Goal: Task Accomplishment & Management: Use online tool/utility

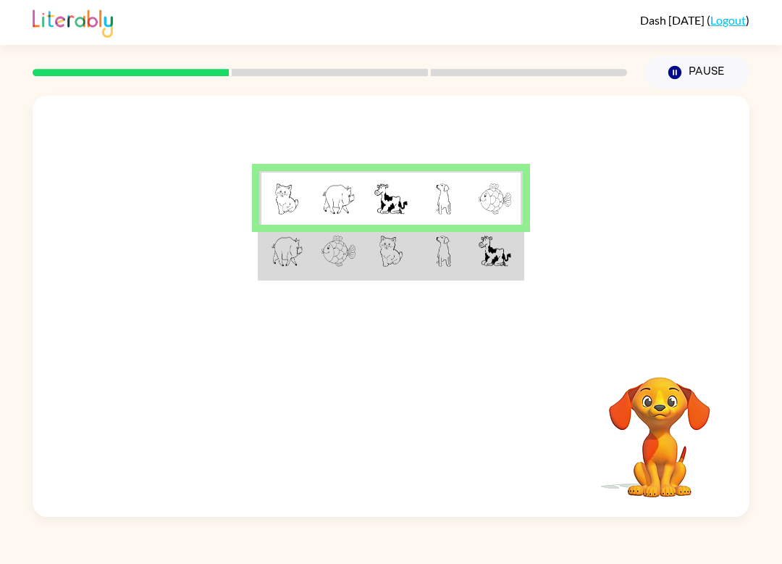
click at [447, 254] on img at bounding box center [443, 250] width 15 height 31
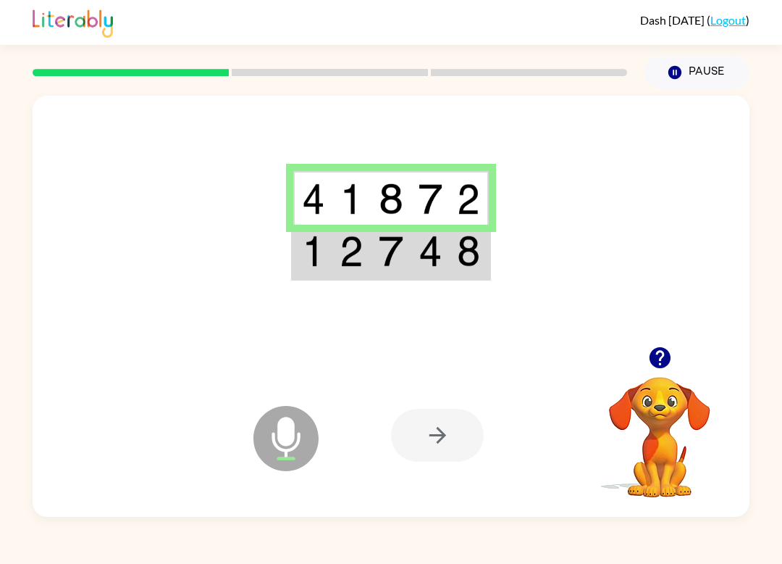
click at [447, 430] on div at bounding box center [437, 435] width 93 height 53
click at [443, 270] on td at bounding box center [430, 252] width 39 height 54
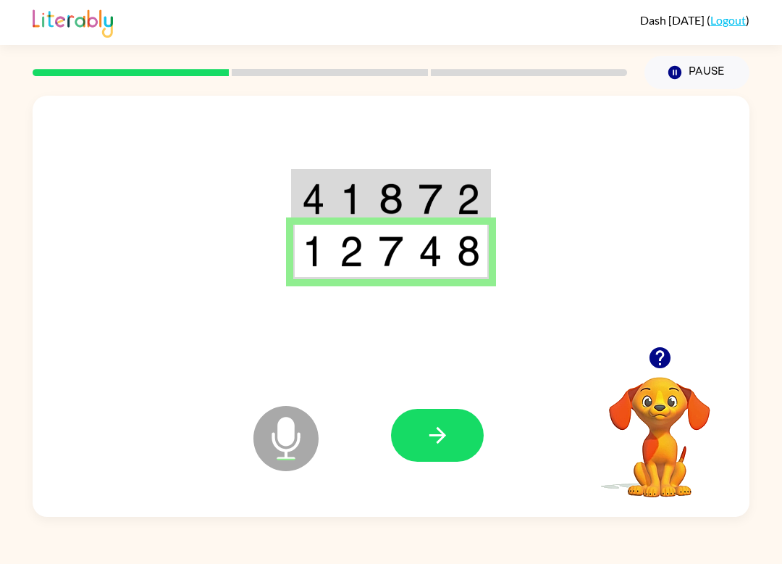
click at [460, 421] on button "button" at bounding box center [437, 435] width 93 height 53
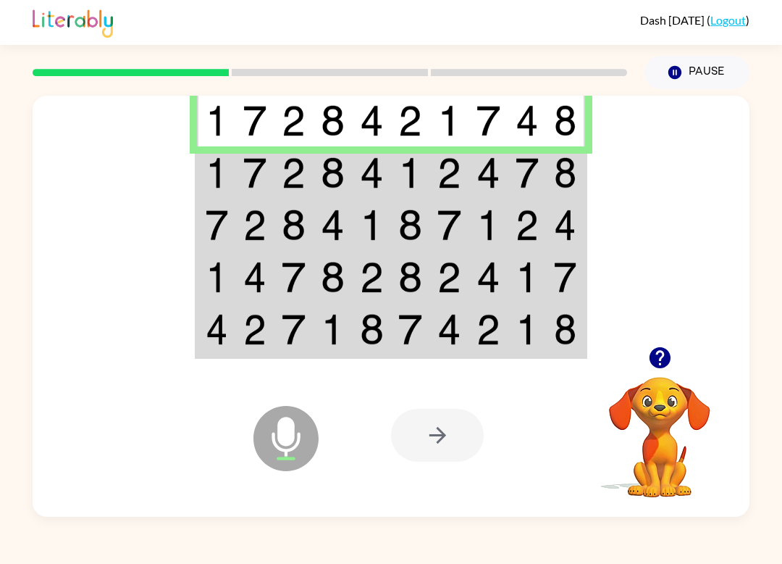
click at [516, 172] on img at bounding box center [528, 172] width 24 height 31
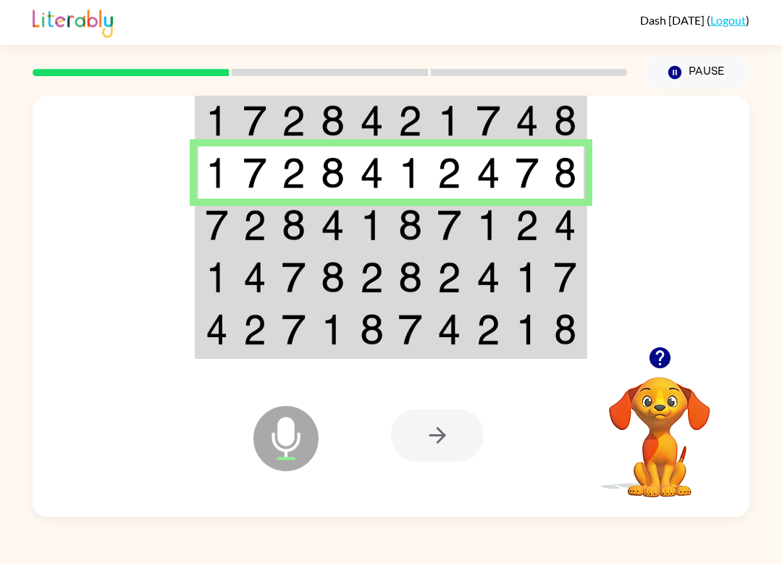
click at [477, 233] on img at bounding box center [489, 224] width 24 height 31
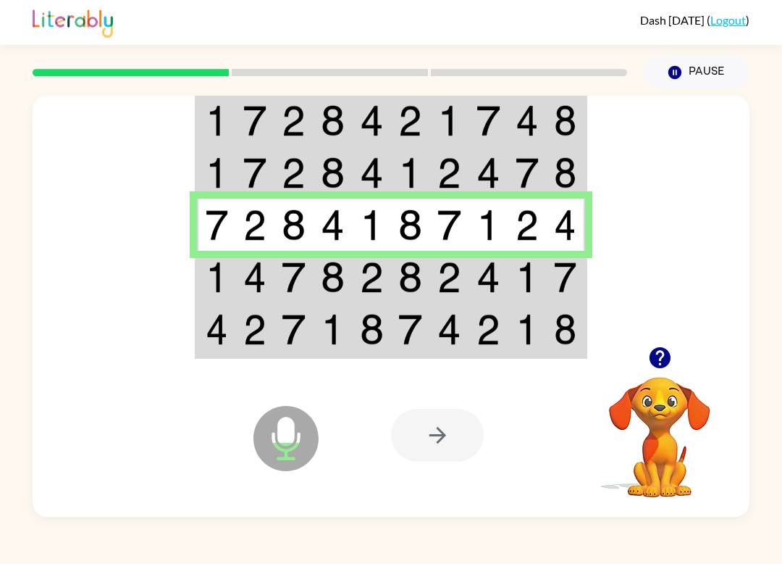
click at [468, 272] on td at bounding box center [449, 277] width 39 height 52
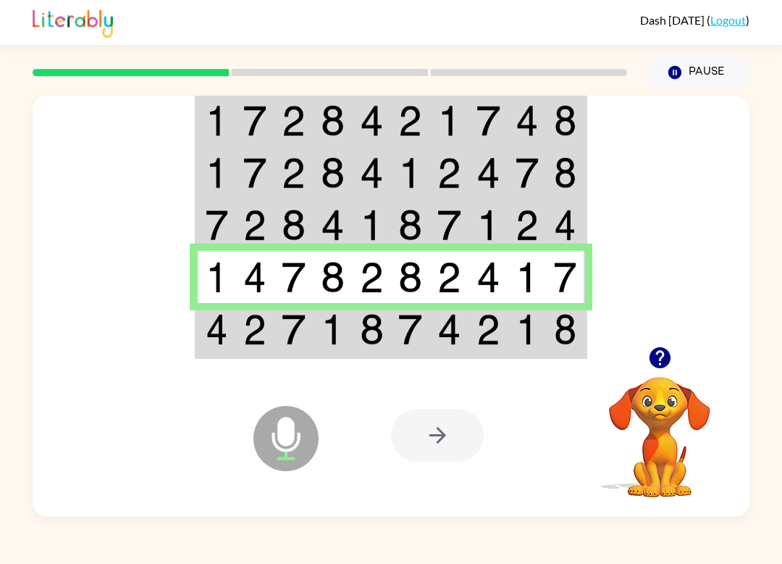
click at [446, 327] on img at bounding box center [450, 329] width 24 height 31
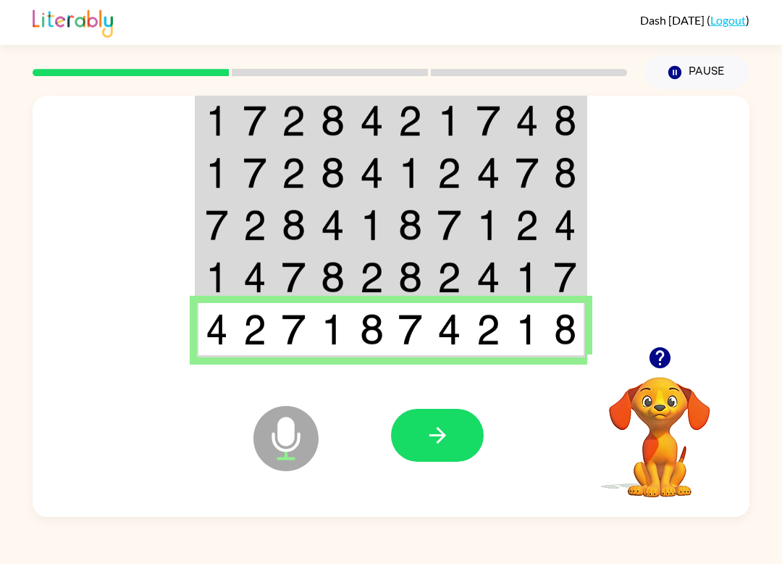
click at [430, 442] on icon "button" at bounding box center [437, 434] width 25 height 25
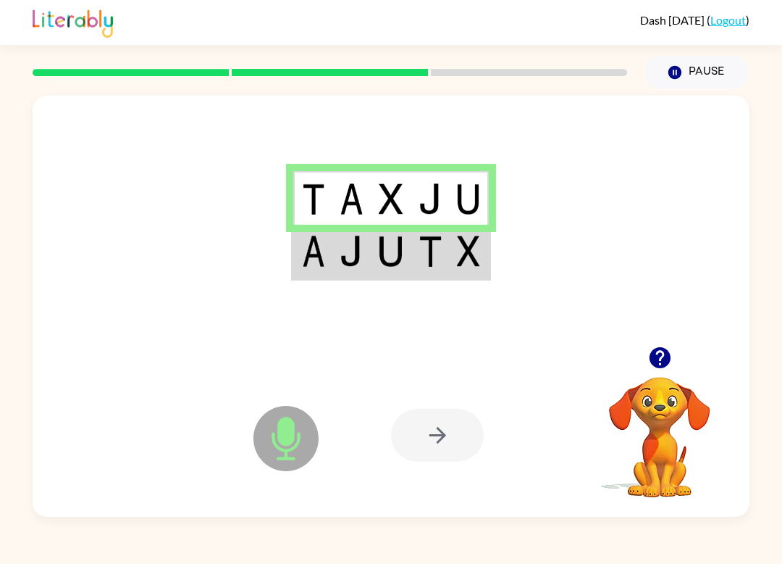
click at [435, 264] on img at bounding box center [431, 250] width 24 height 31
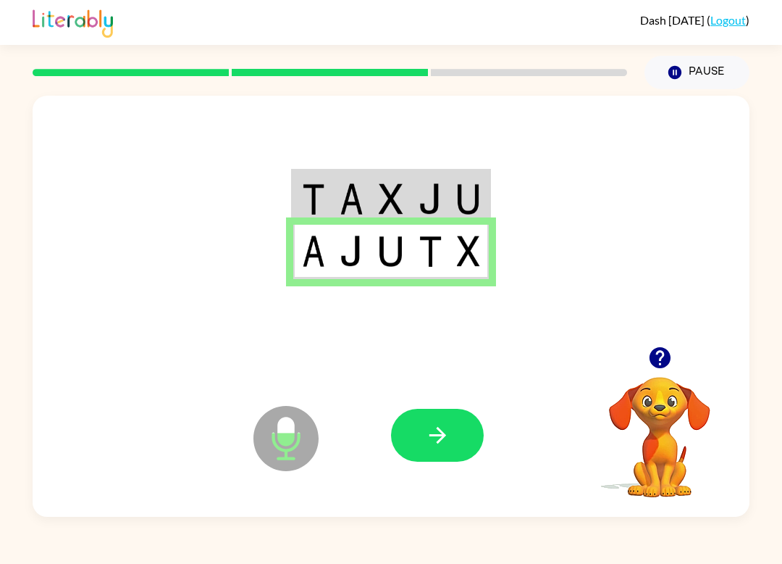
click at [458, 421] on button "button" at bounding box center [437, 435] width 93 height 53
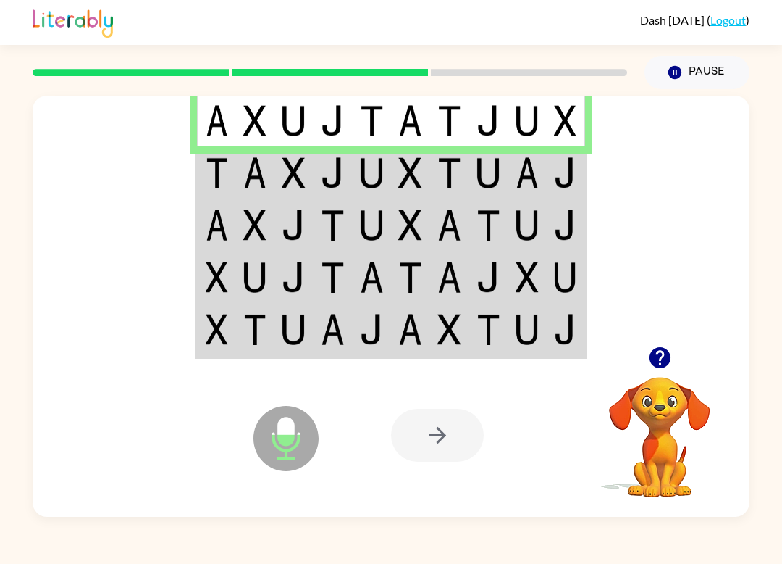
click at [548, 186] on td at bounding box center [566, 172] width 39 height 52
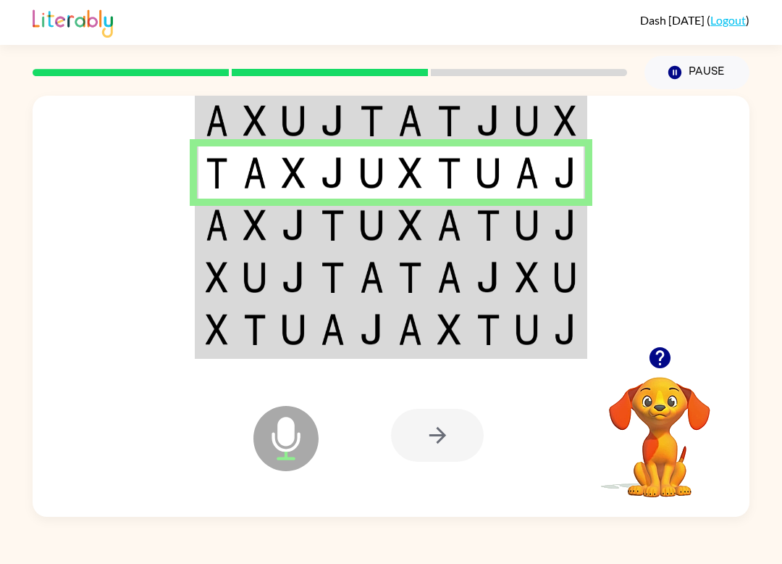
click at [570, 229] on img at bounding box center [565, 224] width 22 height 31
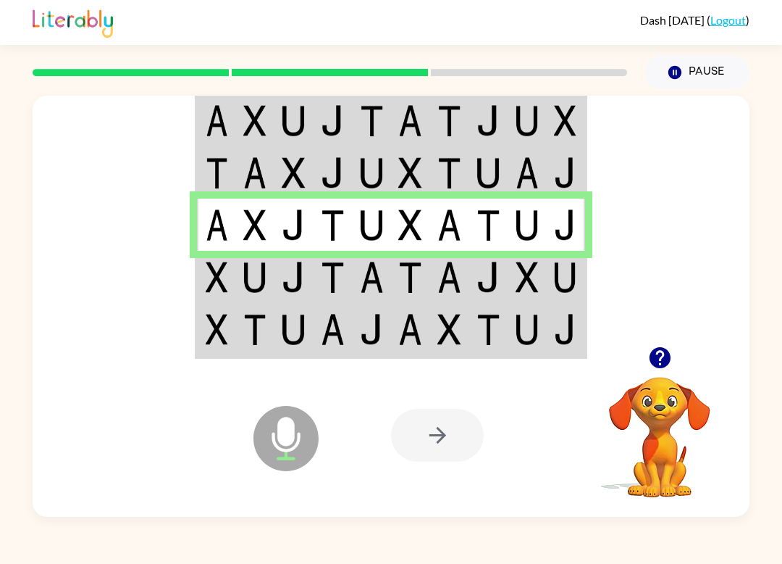
click at [551, 298] on td at bounding box center [566, 277] width 39 height 52
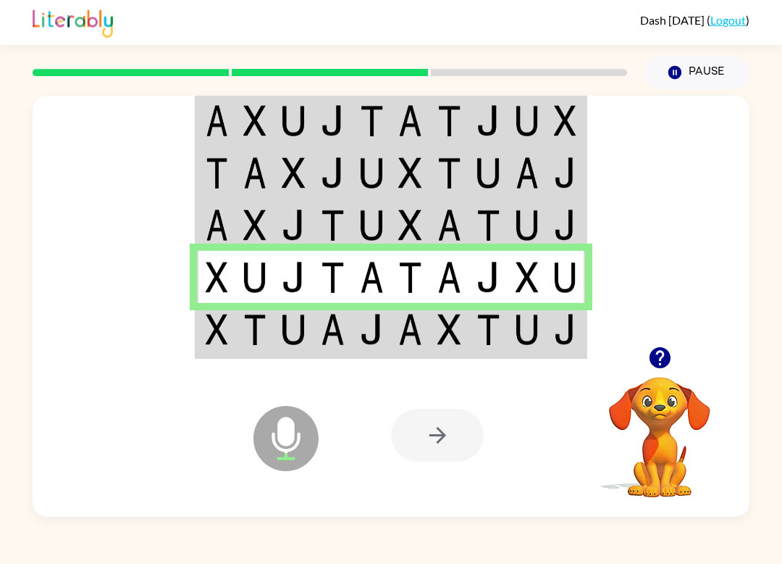
click at [559, 324] on img at bounding box center [565, 329] width 22 height 31
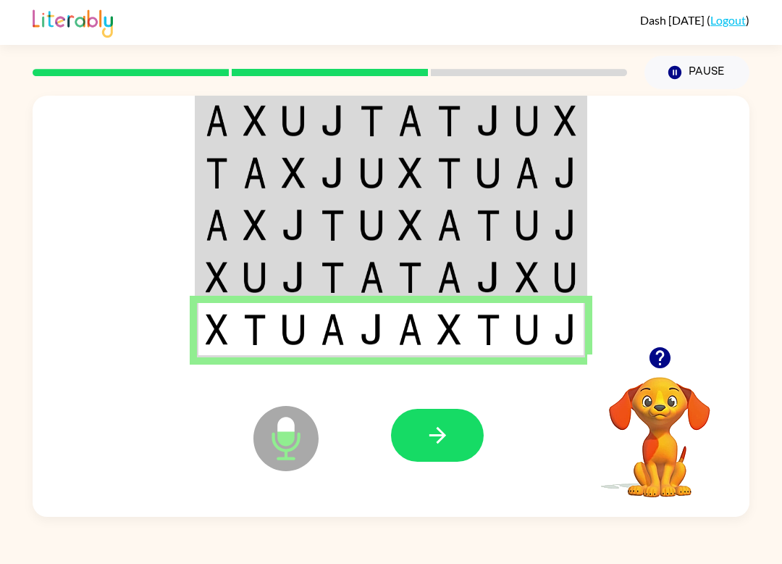
click at [451, 431] on button "button" at bounding box center [437, 435] width 93 height 53
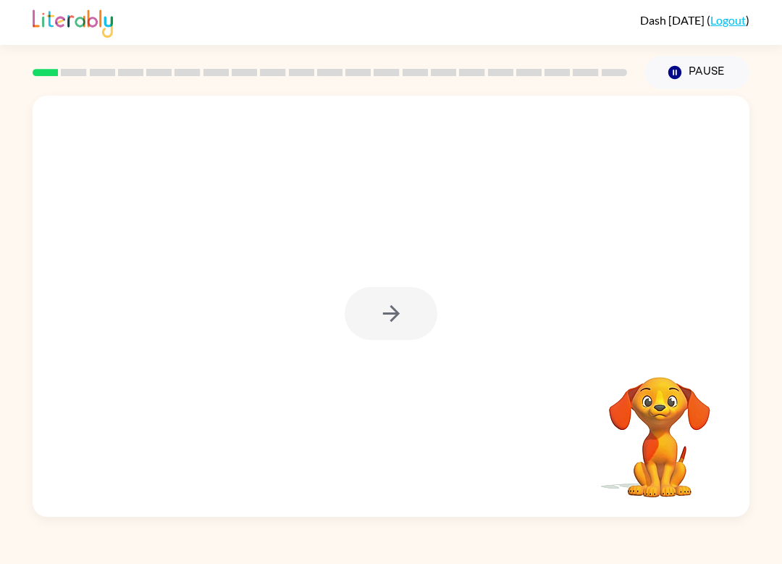
click at [400, 322] on div at bounding box center [391, 313] width 93 height 53
click at [389, 317] on div at bounding box center [391, 313] width 93 height 53
click at [406, 296] on button "button" at bounding box center [391, 313] width 93 height 53
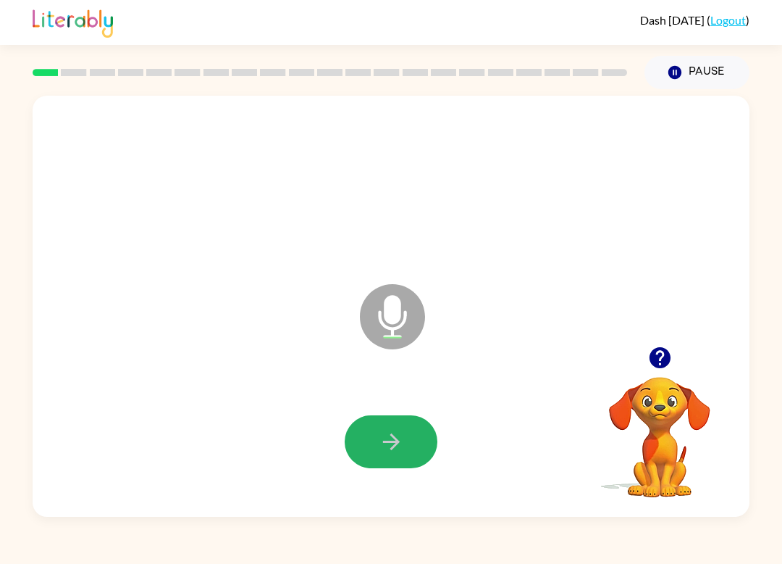
click at [409, 433] on button "button" at bounding box center [391, 441] width 93 height 53
click at [401, 425] on button "button" at bounding box center [391, 441] width 93 height 53
click at [372, 444] on button "button" at bounding box center [391, 441] width 93 height 53
click at [397, 441] on icon "button" at bounding box center [391, 441] width 17 height 17
click at [391, 435] on icon "button" at bounding box center [391, 441] width 17 height 17
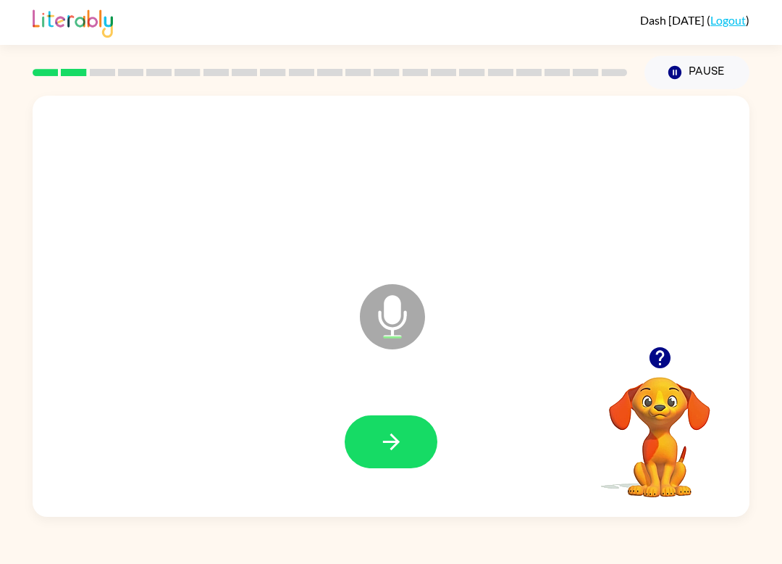
click at [385, 442] on icon "button" at bounding box center [391, 441] width 17 height 17
click at [381, 433] on icon "button" at bounding box center [391, 441] width 25 height 25
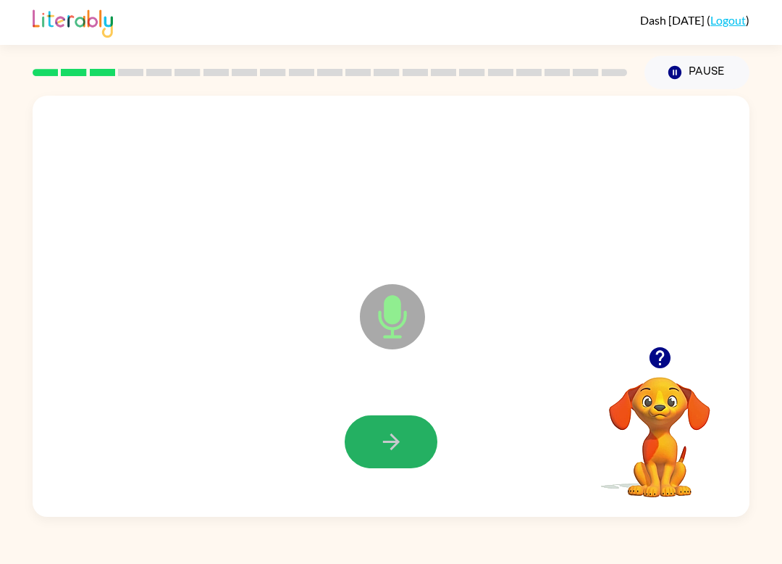
click at [385, 438] on icon "button" at bounding box center [391, 441] width 25 height 25
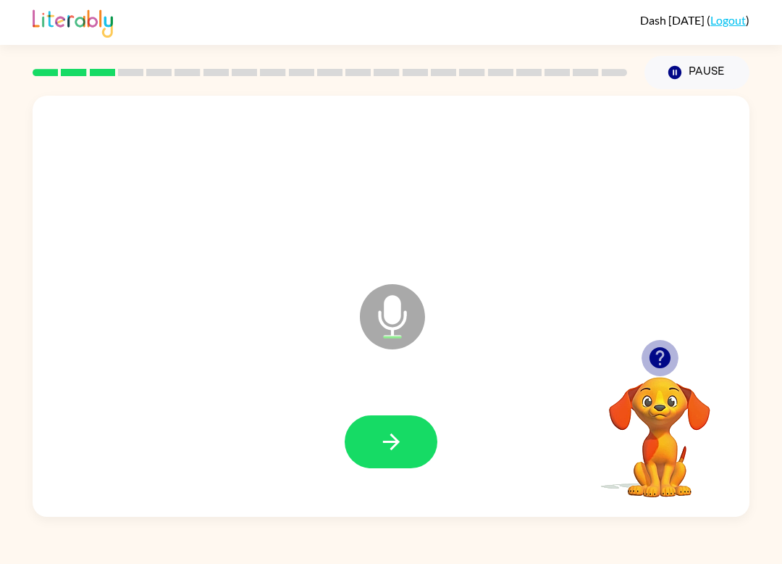
click at [661, 360] on icon "button" at bounding box center [660, 357] width 25 height 25
click at [399, 439] on icon "button" at bounding box center [391, 441] width 25 height 25
click at [392, 435] on icon "button" at bounding box center [391, 441] width 17 height 17
click at [391, 437] on icon "button" at bounding box center [391, 441] width 25 height 25
click at [669, 367] on icon "button" at bounding box center [660, 357] width 25 height 25
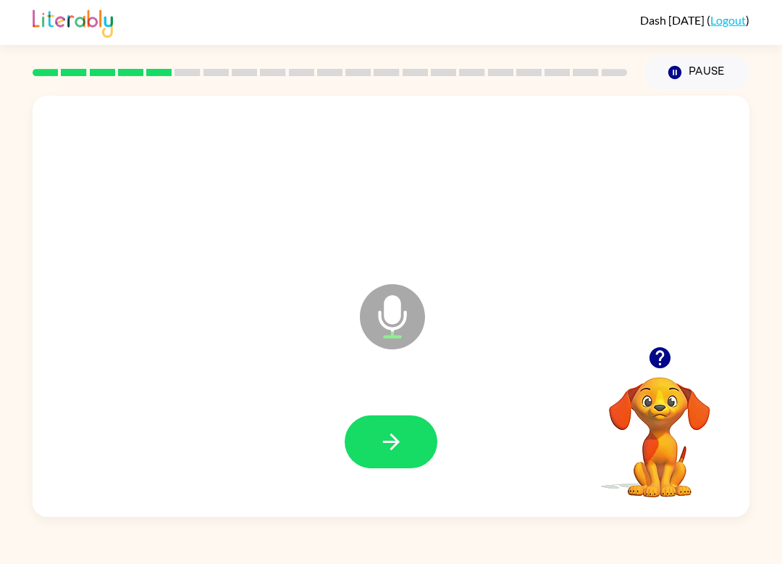
click at [393, 447] on icon "button" at bounding box center [391, 441] width 17 height 17
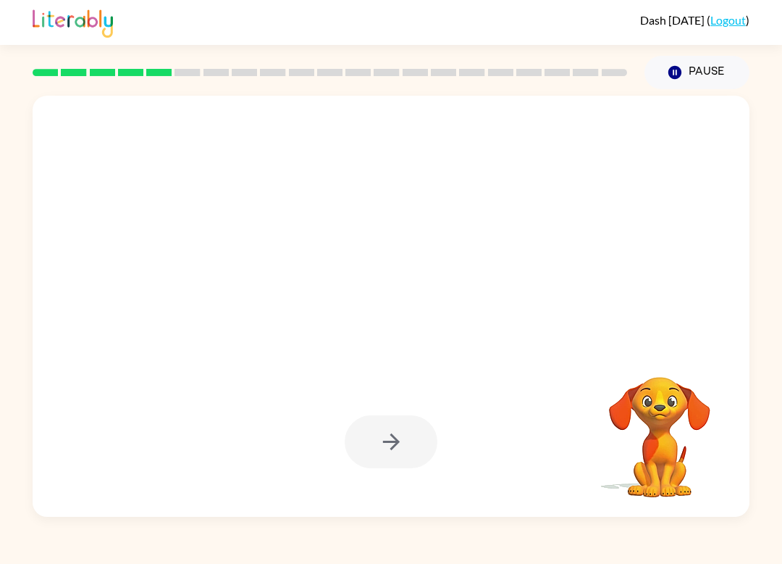
click at [409, 451] on div at bounding box center [391, 441] width 93 height 53
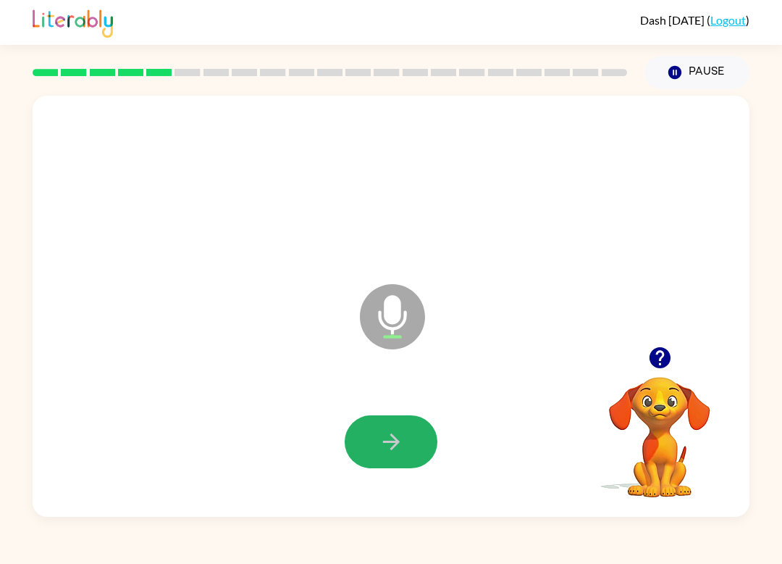
click at [401, 441] on icon "button" at bounding box center [391, 441] width 25 height 25
click at [396, 447] on icon "button" at bounding box center [391, 441] width 25 height 25
click at [404, 436] on button "button" at bounding box center [391, 441] width 93 height 53
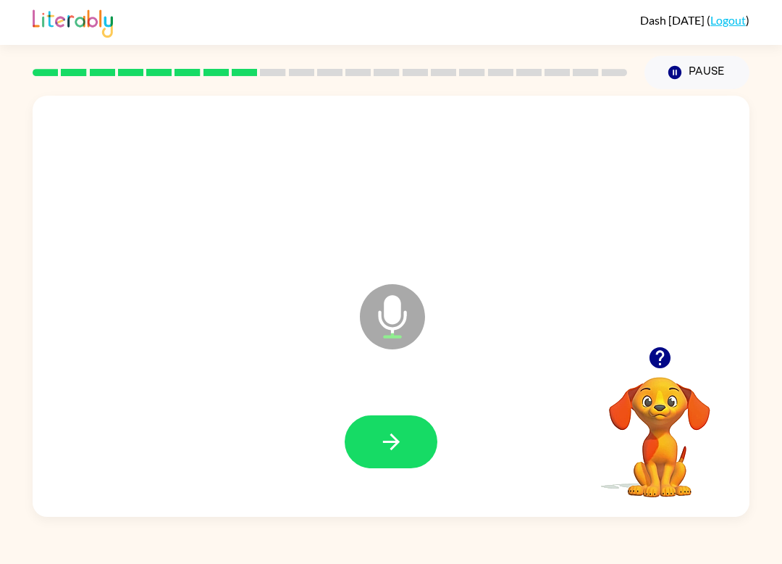
click at [399, 425] on button "button" at bounding box center [391, 441] width 93 height 53
click at [411, 441] on button "button" at bounding box center [391, 441] width 93 height 53
click at [649, 373] on button "button" at bounding box center [660, 357] width 37 height 37
click at [391, 442] on icon "button" at bounding box center [391, 441] width 17 height 17
click at [398, 417] on button "button" at bounding box center [391, 441] width 93 height 53
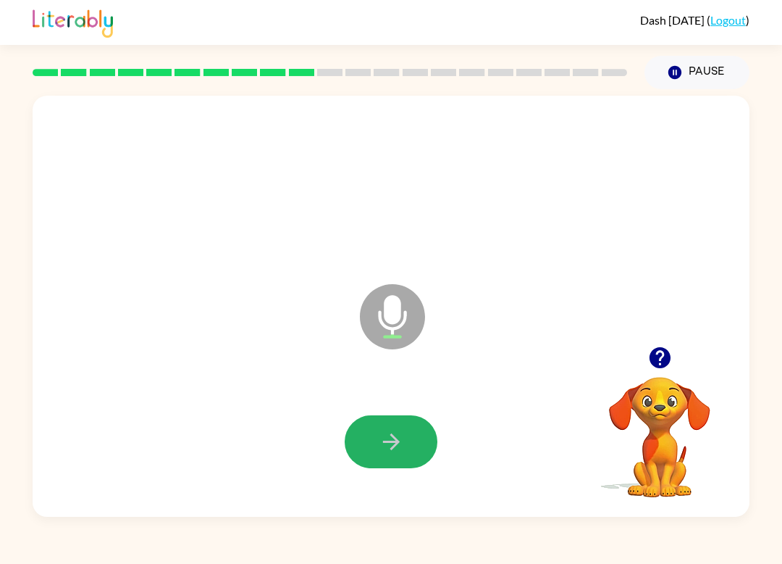
click at [383, 427] on button "button" at bounding box center [391, 441] width 93 height 53
click at [405, 427] on button "button" at bounding box center [391, 441] width 93 height 53
click at [391, 439] on icon "button" at bounding box center [391, 441] width 25 height 25
click at [375, 445] on button "button" at bounding box center [391, 441] width 93 height 53
click at [405, 441] on button "button" at bounding box center [391, 441] width 93 height 53
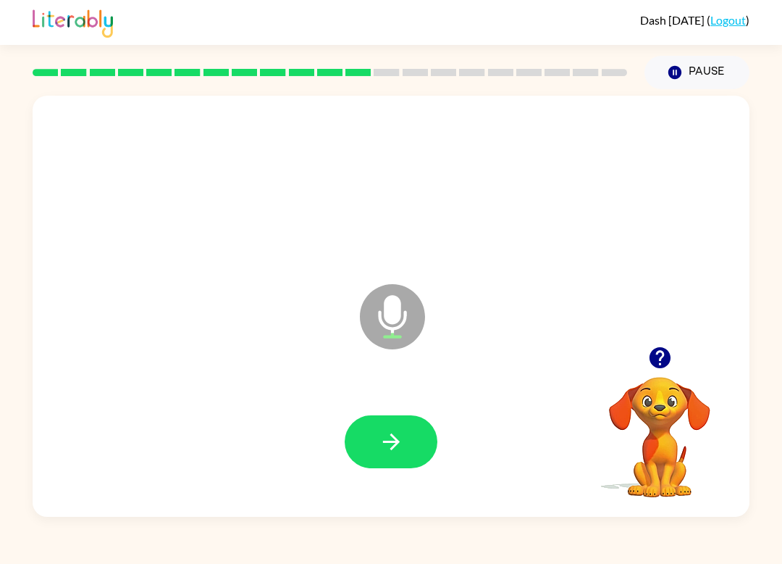
click at [396, 455] on button "button" at bounding box center [391, 441] width 93 height 53
click at [385, 435] on icon "button" at bounding box center [391, 441] width 25 height 25
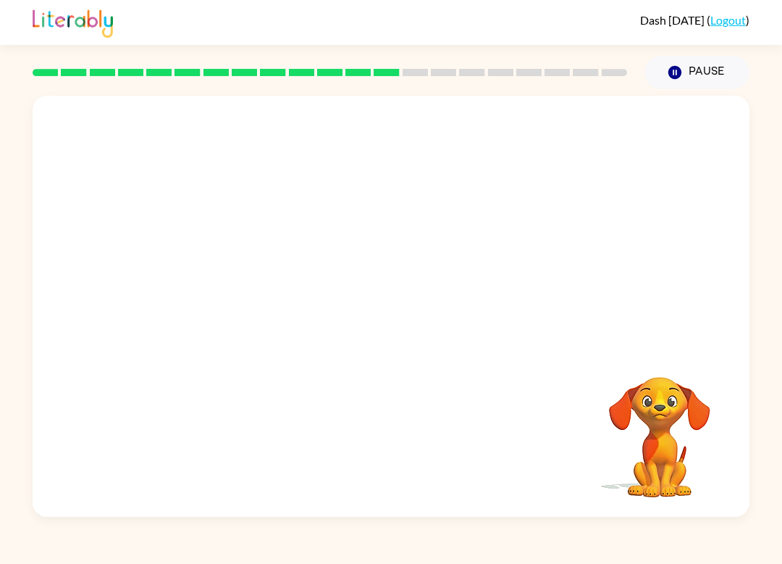
click at [367, 398] on div "Your browser must support playing .mp4 files to use Literably. Please try using…" at bounding box center [391, 306] width 717 height 421
click at [688, 67] on button "Pause Pause" at bounding box center [697, 72] width 105 height 33
click at [691, 77] on button "Pause Pause" at bounding box center [697, 72] width 105 height 33
click at [714, 77] on button "Pause Pause" at bounding box center [697, 72] width 105 height 33
click at [705, 66] on button "Pause Pause" at bounding box center [697, 72] width 105 height 33
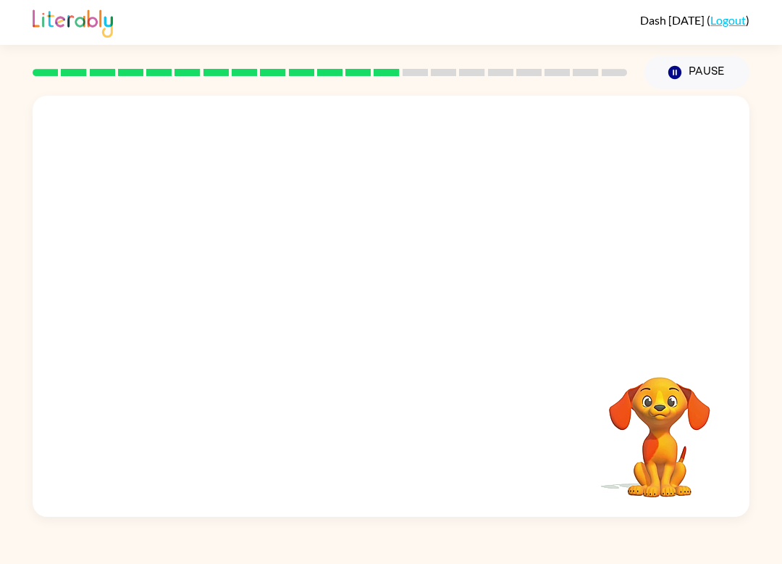
click at [704, 65] on button "Pause Pause" at bounding box center [697, 72] width 105 height 33
click at [708, 70] on button "Pause Pause" at bounding box center [697, 72] width 105 height 33
click at [703, 72] on button "Pause Pause" at bounding box center [697, 72] width 105 height 33
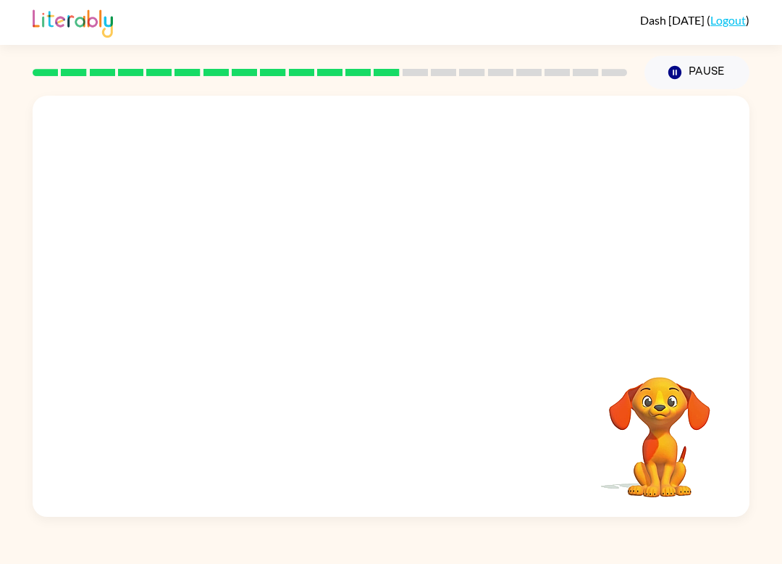
click at [710, 67] on button "Pause Pause" at bounding box center [697, 72] width 105 height 33
click at [714, 65] on button "Pause Pause" at bounding box center [697, 72] width 105 height 33
click at [630, 404] on video "Your browser must support playing .mp4 files to use Literably. Please try using…" at bounding box center [660, 426] width 145 height 145
click at [696, 78] on button "Pause Pause" at bounding box center [697, 72] width 105 height 33
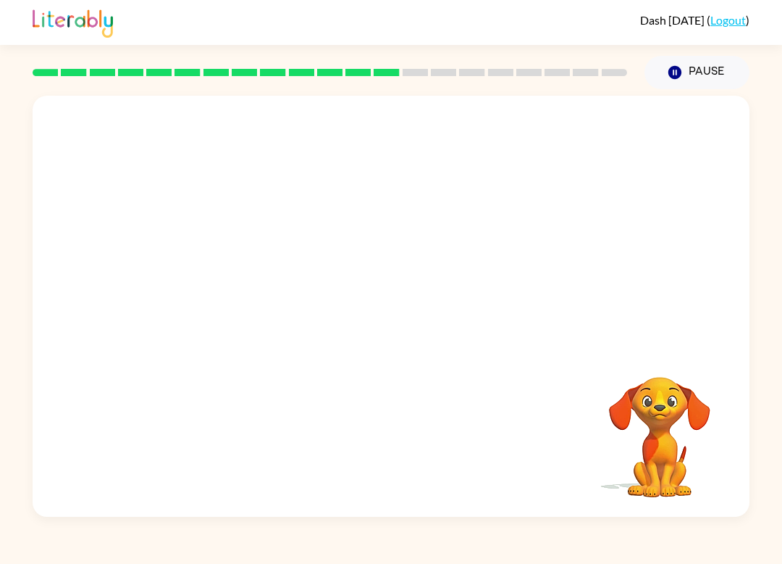
click at [679, 69] on icon "button" at bounding box center [675, 72] width 13 height 13
click at [698, 78] on button "Pause Pause" at bounding box center [697, 72] width 105 height 33
click at [704, 80] on button "Pause Pause" at bounding box center [697, 72] width 105 height 33
click at [714, 71] on button "Pause Pause" at bounding box center [697, 72] width 105 height 33
click at [706, 85] on button "Pause Pause" at bounding box center [697, 72] width 105 height 33
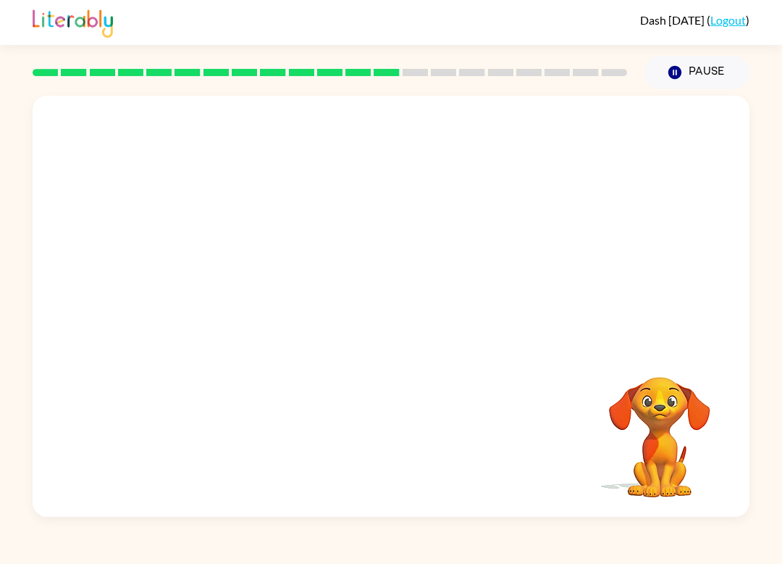
click at [706, 84] on button "Pause Pause" at bounding box center [697, 72] width 105 height 33
click at [710, 70] on button "Pause Pause" at bounding box center [697, 72] width 105 height 33
click at [709, 70] on button "Pause Pause" at bounding box center [697, 72] width 105 height 33
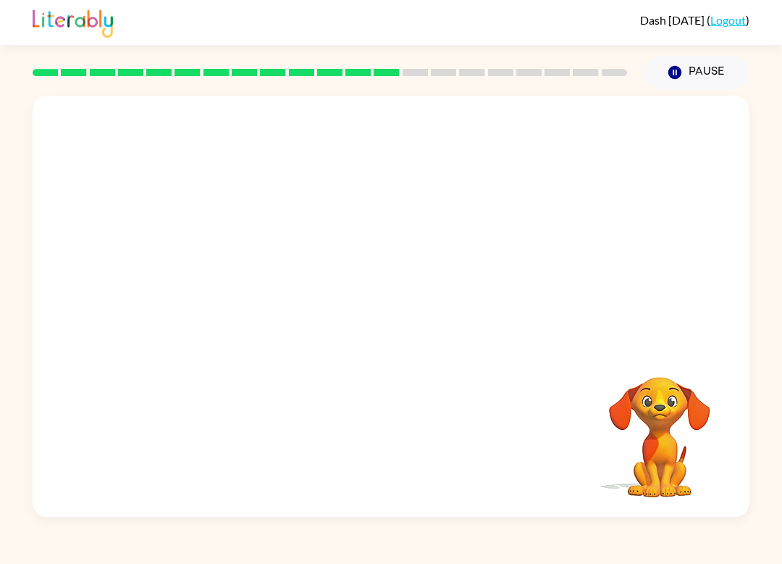
click at [709, 72] on button "Pause Pause" at bounding box center [697, 72] width 105 height 33
click at [701, 70] on button "Pause Pause" at bounding box center [697, 72] width 105 height 33
click at [700, 70] on button "Pause Pause" at bounding box center [697, 72] width 105 height 33
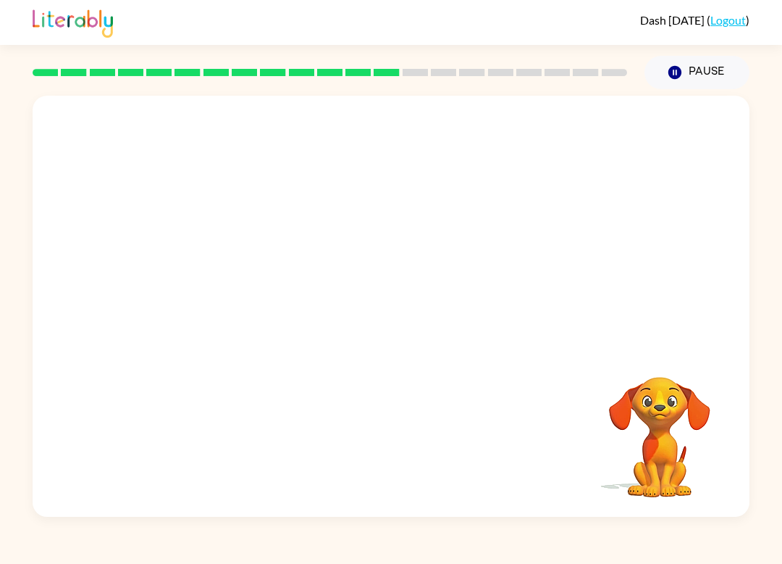
click at [699, 70] on button "Pause Pause" at bounding box center [697, 72] width 105 height 33
click at [694, 75] on button "Pause Pause" at bounding box center [697, 72] width 105 height 33
click at [694, 74] on button "Pause Pause" at bounding box center [697, 72] width 105 height 33
click at [694, 77] on button "Pause Pause" at bounding box center [697, 72] width 105 height 33
click at [693, 76] on button "Pause Pause" at bounding box center [697, 72] width 105 height 33
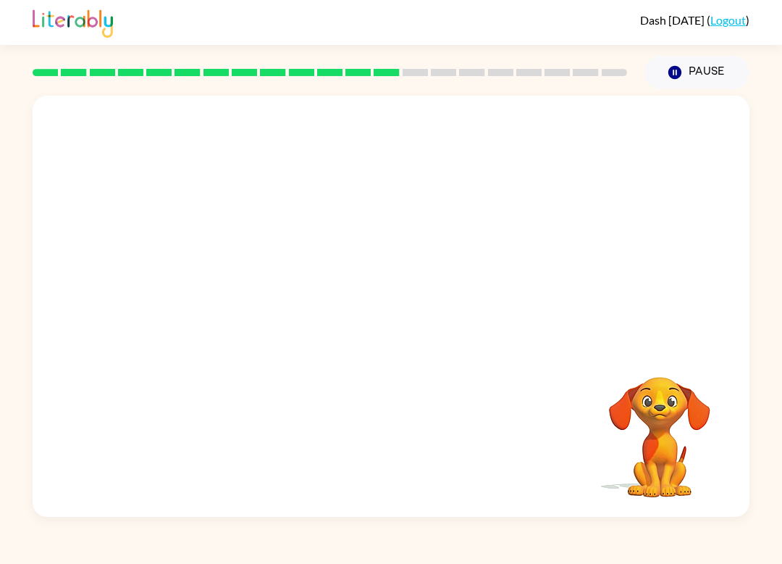
click at [698, 81] on button "Pause Pause" at bounding box center [697, 72] width 105 height 33
click at [733, 71] on button "Pause Pause" at bounding box center [697, 72] width 105 height 33
click at [723, 67] on button "Pause Pause" at bounding box center [697, 72] width 105 height 33
click at [719, 69] on button "Pause Pause" at bounding box center [697, 72] width 105 height 33
click at [718, 68] on button "Pause Pause" at bounding box center [697, 72] width 105 height 33
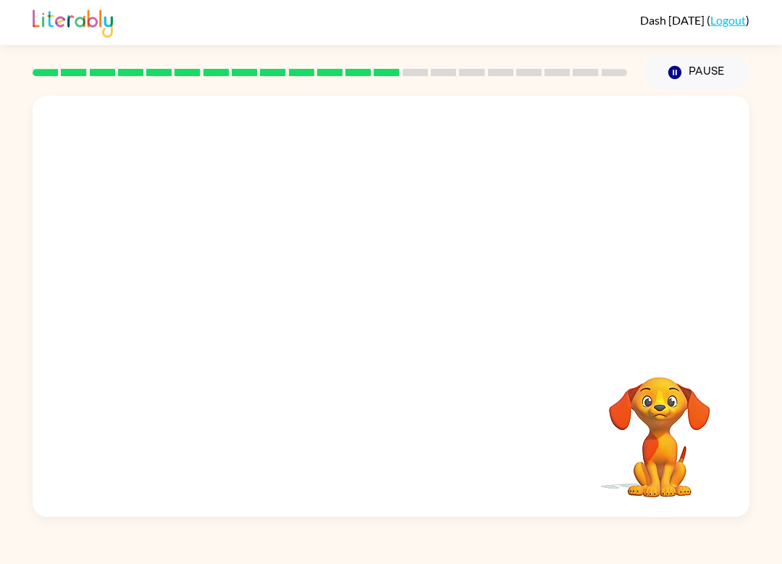
click at [717, 67] on button "Pause Pause" at bounding box center [697, 72] width 105 height 33
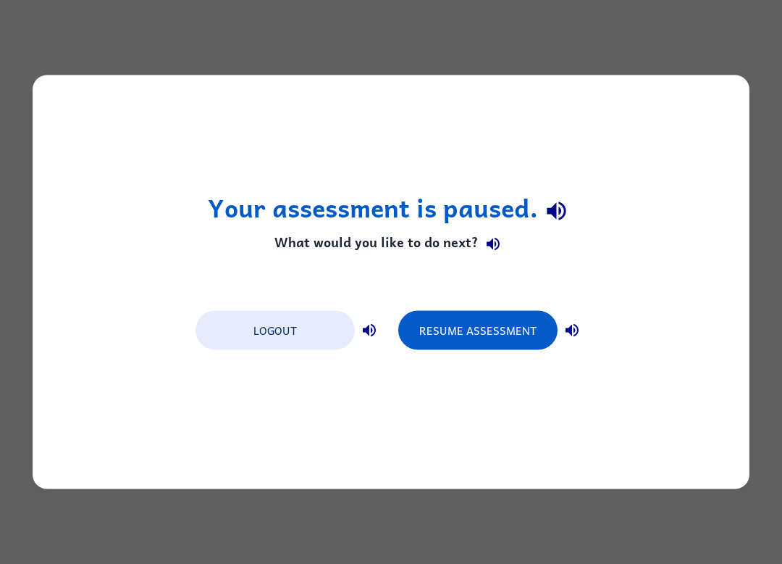
click at [482, 326] on button "Resume Assessment" at bounding box center [477, 330] width 159 height 39
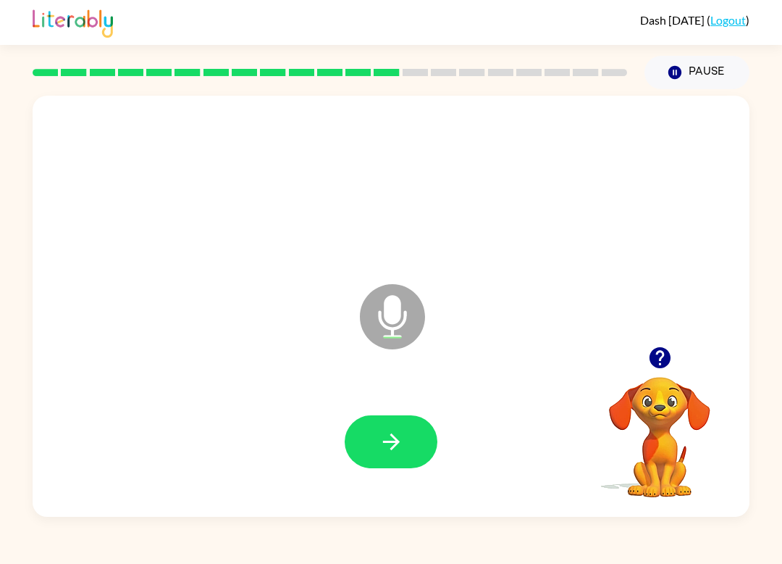
click at [396, 443] on icon "button" at bounding box center [391, 441] width 17 height 17
click at [401, 441] on icon "button" at bounding box center [391, 441] width 25 height 25
click at [401, 435] on icon "button" at bounding box center [391, 441] width 25 height 25
click at [406, 443] on button "button" at bounding box center [391, 441] width 93 height 53
click at [407, 438] on button "button" at bounding box center [391, 441] width 93 height 53
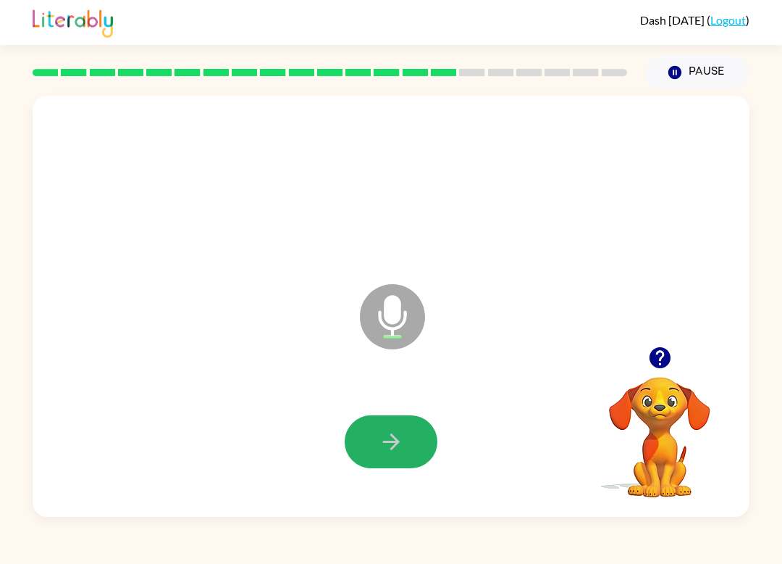
click at [398, 444] on icon "button" at bounding box center [391, 441] width 25 height 25
click at [389, 435] on icon "button" at bounding box center [391, 441] width 25 height 25
click at [408, 448] on button "button" at bounding box center [391, 441] width 93 height 53
click at [408, 430] on button "button" at bounding box center [391, 441] width 93 height 53
click at [390, 438] on icon "button" at bounding box center [391, 441] width 25 height 25
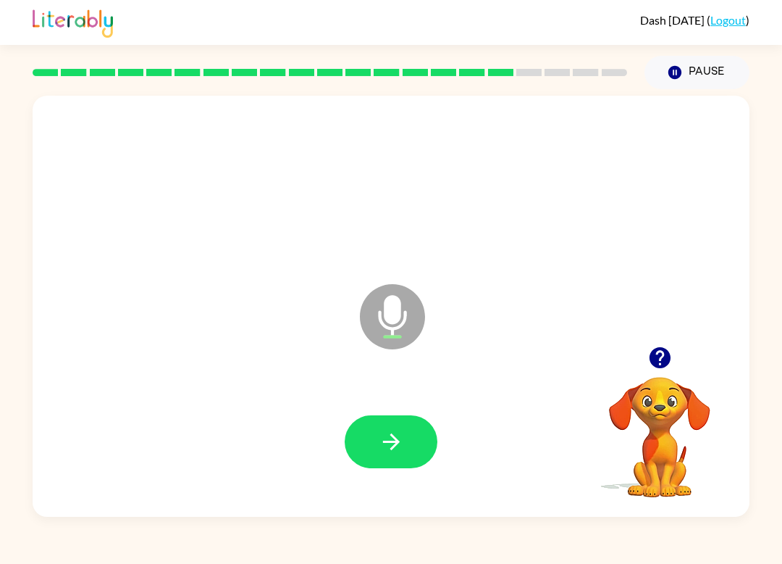
click at [417, 444] on button "button" at bounding box center [391, 441] width 93 height 53
click at [393, 433] on icon "button" at bounding box center [391, 441] width 25 height 25
click at [393, 441] on icon "button" at bounding box center [391, 441] width 25 height 25
click at [420, 454] on button "button" at bounding box center [391, 441] width 93 height 53
click at [388, 450] on icon "button" at bounding box center [391, 441] width 25 height 25
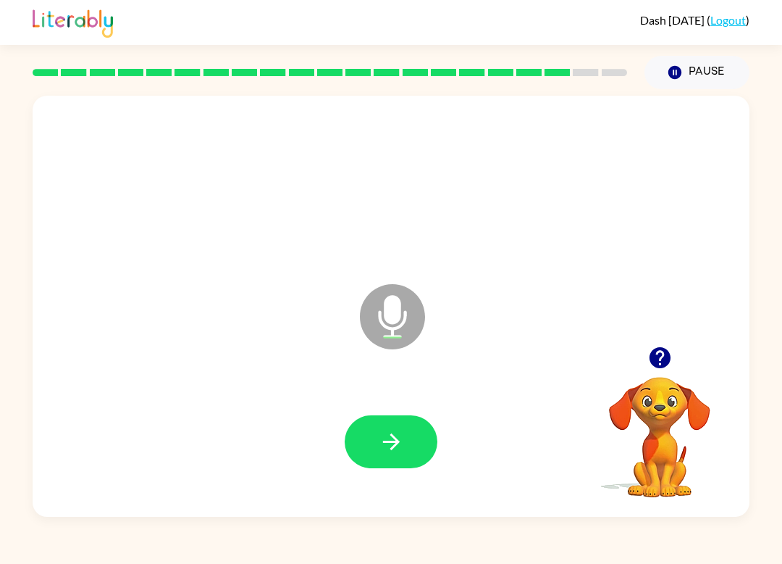
click at [403, 437] on icon "button" at bounding box center [391, 441] width 25 height 25
click at [393, 444] on icon "button" at bounding box center [391, 441] width 25 height 25
click at [406, 434] on button "button" at bounding box center [391, 441] width 93 height 53
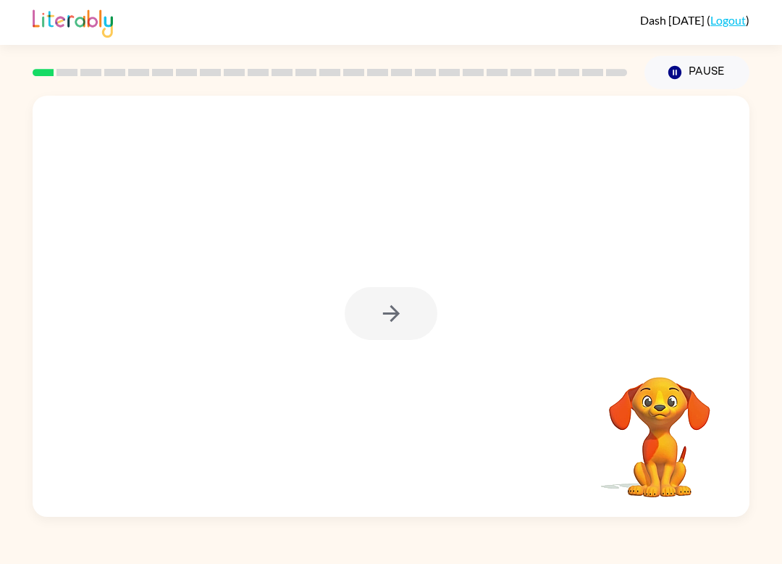
click at [405, 318] on div at bounding box center [391, 313] width 93 height 53
click at [420, 313] on div at bounding box center [391, 313] width 93 height 53
click at [420, 312] on div at bounding box center [391, 313] width 93 height 53
click at [433, 301] on div at bounding box center [391, 313] width 93 height 53
click at [433, 300] on div at bounding box center [391, 313] width 93 height 53
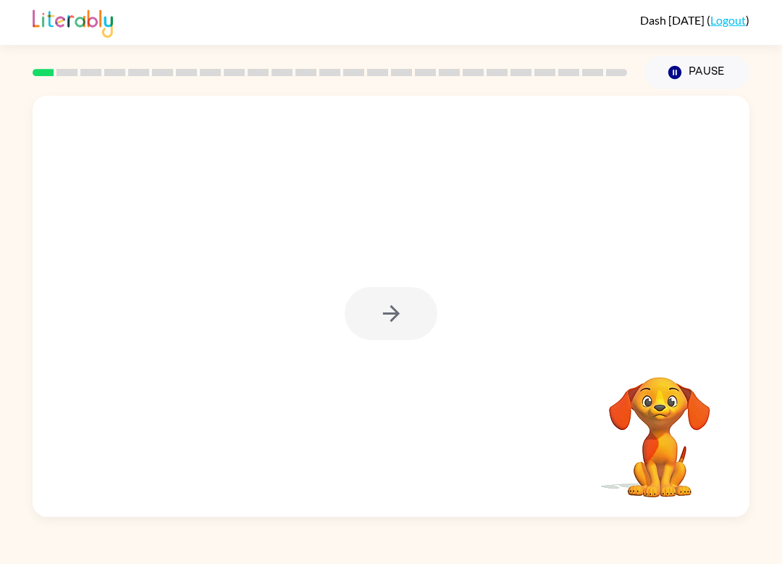
click at [441, 314] on div at bounding box center [391, 306] width 717 height 421
click at [413, 319] on button "button" at bounding box center [391, 313] width 93 height 53
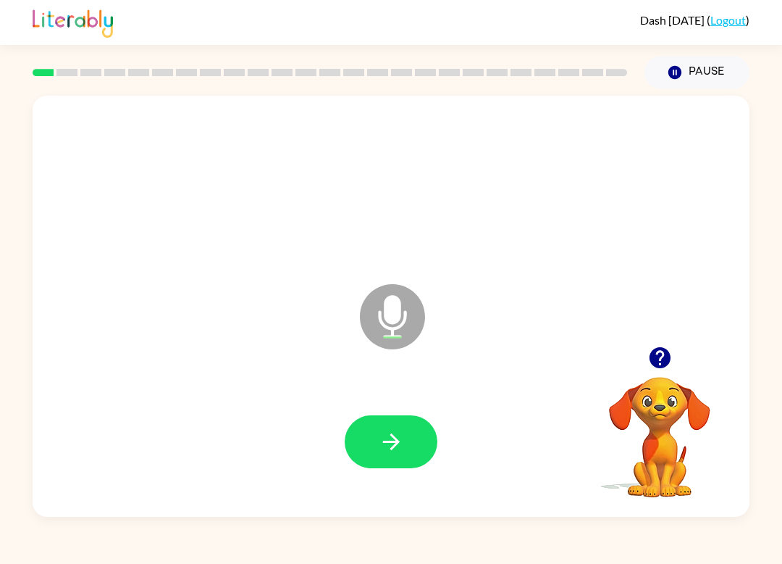
click at [403, 454] on icon "button" at bounding box center [391, 441] width 25 height 25
click at [401, 448] on icon "button" at bounding box center [391, 441] width 25 height 25
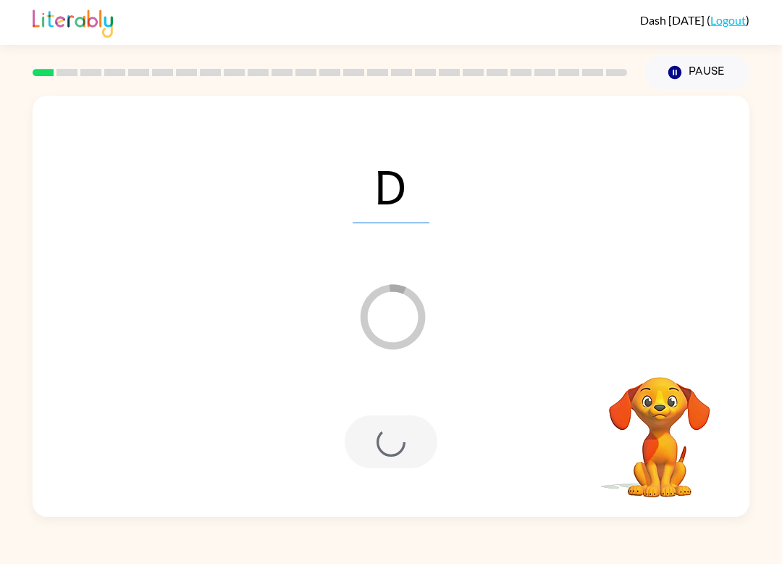
click at [775, 303] on div "D Loader Your response is being sent to our graders Your browser must support p…" at bounding box center [391, 302] width 782 height 427
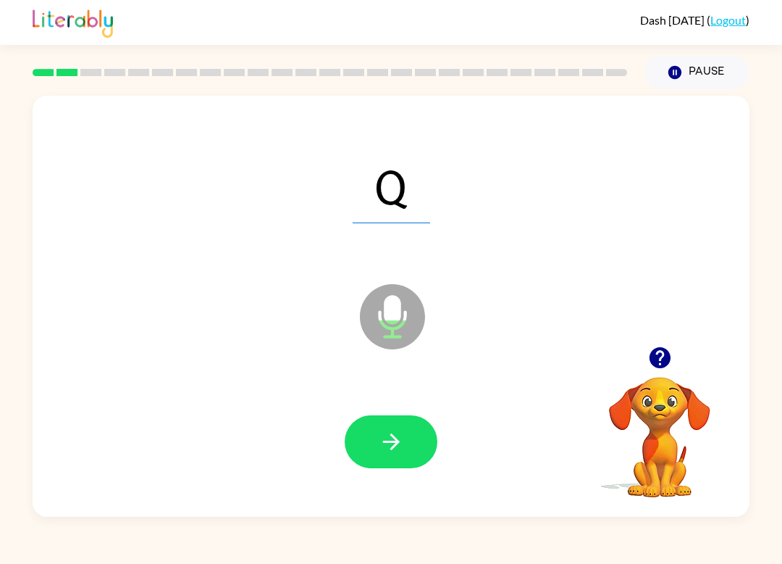
click at [426, 434] on button "button" at bounding box center [391, 441] width 93 height 53
click at [391, 443] on icon "button" at bounding box center [391, 441] width 17 height 17
click at [383, 420] on button "button" at bounding box center [391, 441] width 93 height 53
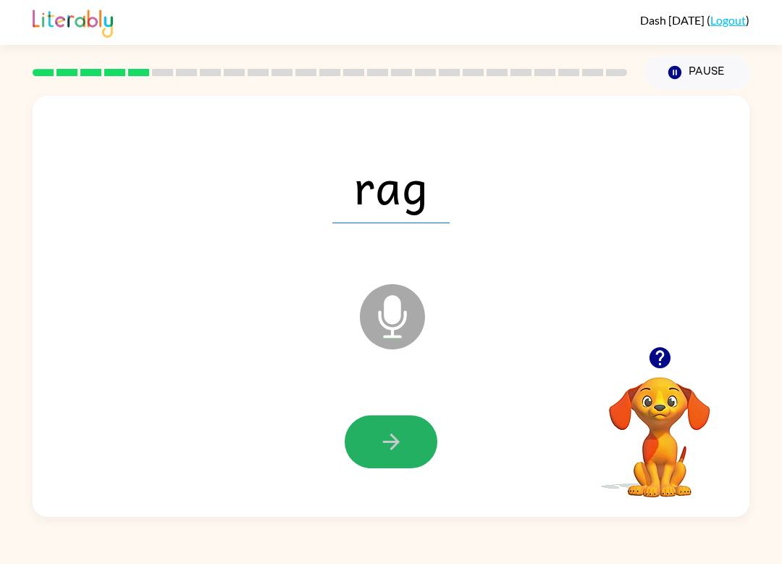
click at [425, 435] on button "button" at bounding box center [391, 441] width 93 height 53
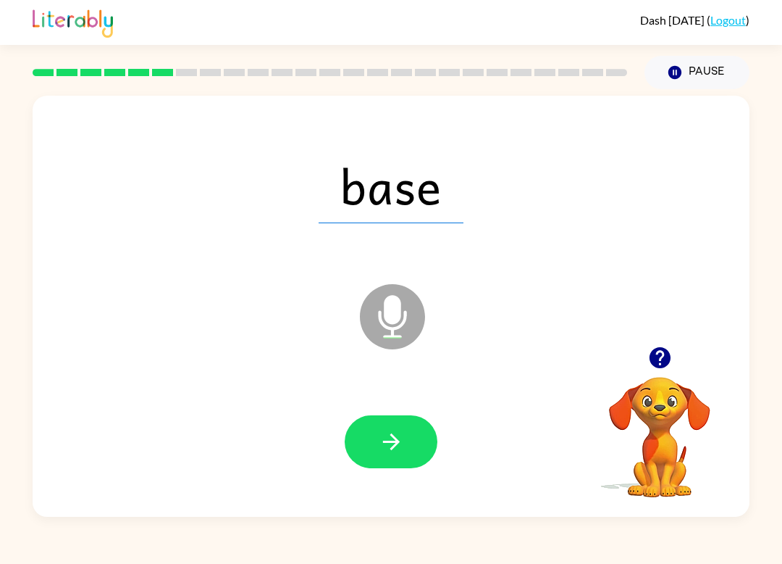
click at [396, 435] on icon "button" at bounding box center [391, 441] width 25 height 25
click at [407, 441] on button "button" at bounding box center [391, 441] width 93 height 53
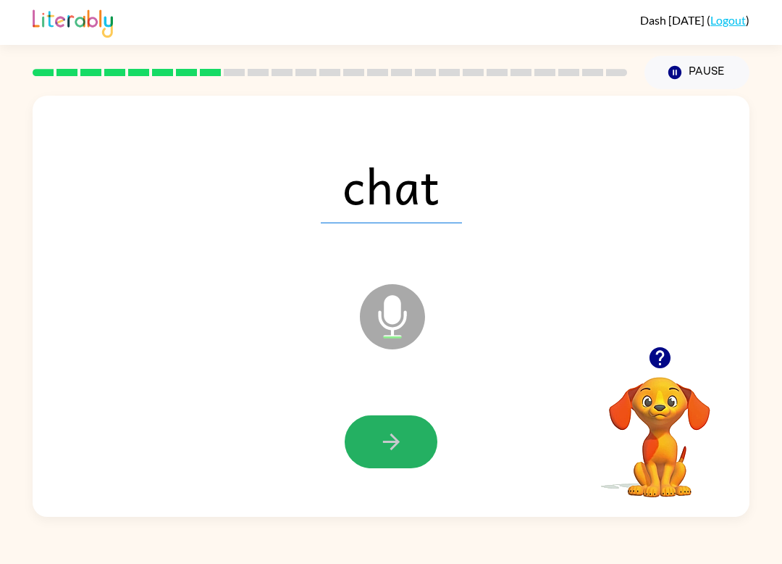
click at [388, 435] on icon "button" at bounding box center [391, 441] width 25 height 25
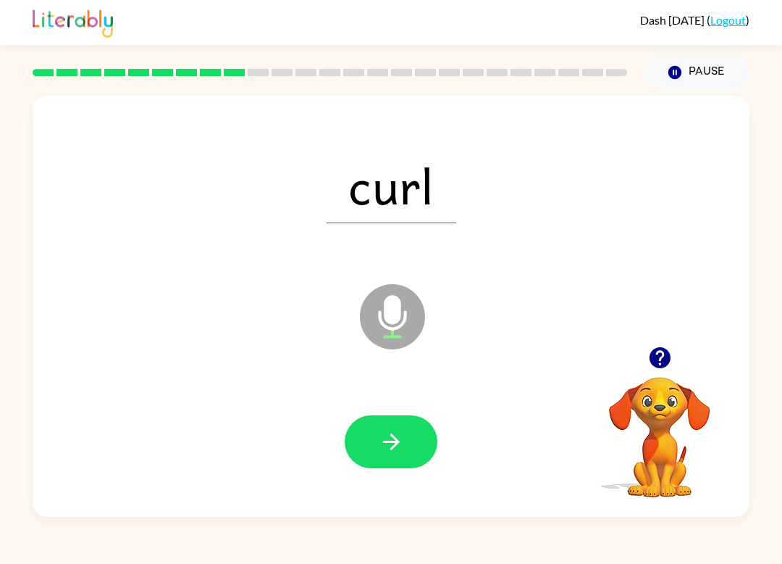
click at [394, 450] on icon "button" at bounding box center [391, 441] width 25 height 25
click at [398, 438] on icon "button" at bounding box center [391, 441] width 25 height 25
click at [383, 432] on icon "button" at bounding box center [391, 441] width 25 height 25
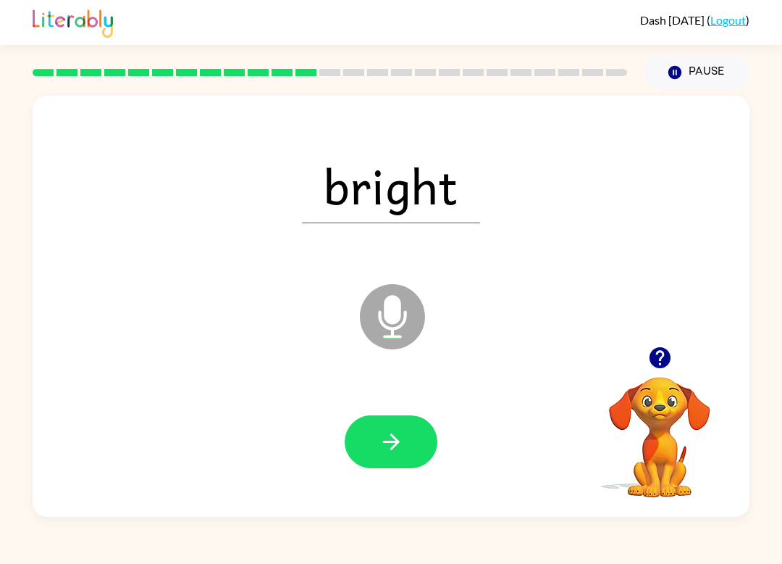
click at [425, 438] on button "button" at bounding box center [391, 441] width 93 height 53
click at [396, 443] on icon "button" at bounding box center [391, 441] width 17 height 17
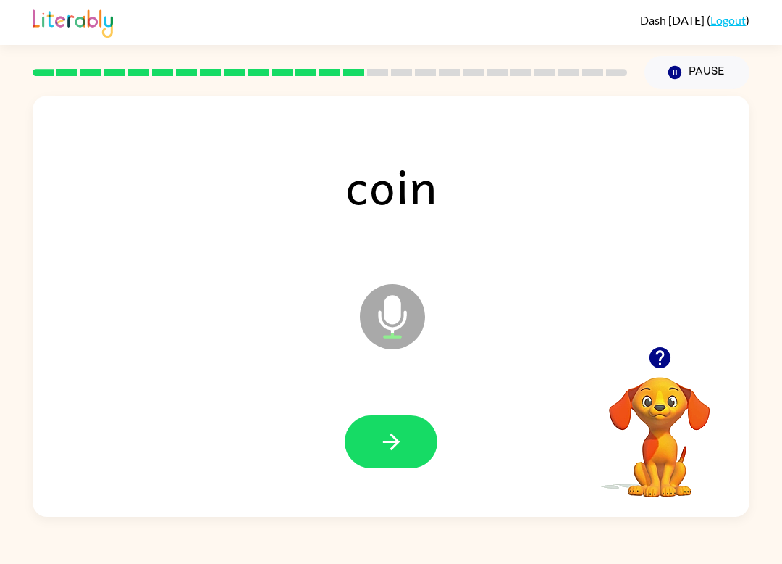
click at [385, 434] on icon "button" at bounding box center [391, 441] width 25 height 25
click at [398, 431] on icon "button" at bounding box center [391, 441] width 25 height 25
click at [391, 420] on button "button" at bounding box center [391, 441] width 93 height 53
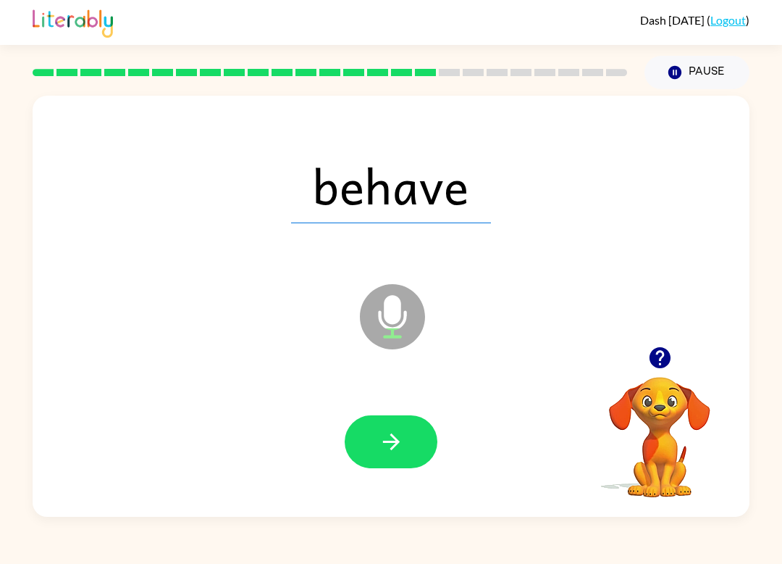
click at [412, 443] on button "button" at bounding box center [391, 441] width 93 height 53
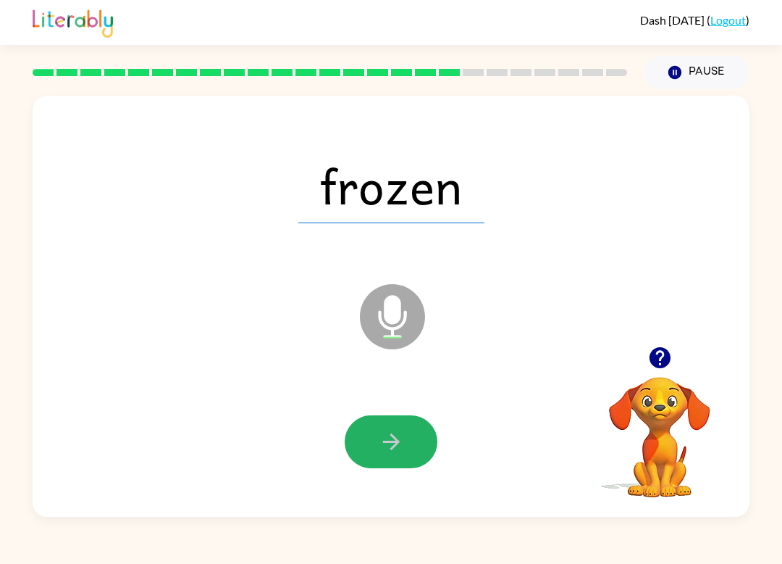
click at [406, 438] on button "button" at bounding box center [391, 441] width 93 height 53
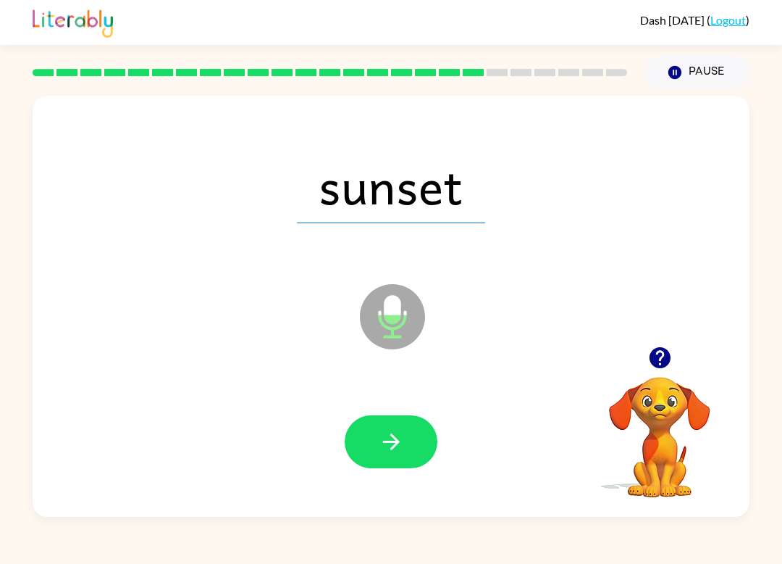
click at [414, 451] on button "button" at bounding box center [391, 441] width 93 height 53
click at [417, 436] on button "button" at bounding box center [391, 441] width 93 height 53
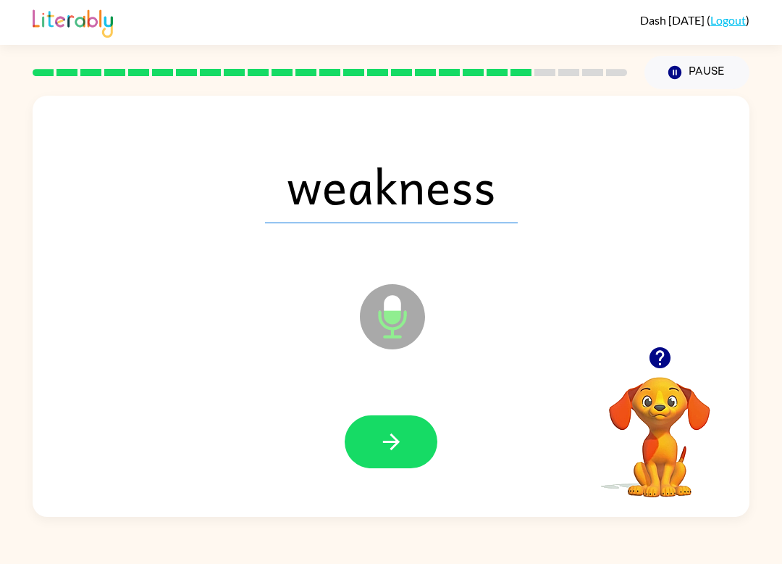
click at [422, 432] on button "button" at bounding box center [391, 441] width 93 height 53
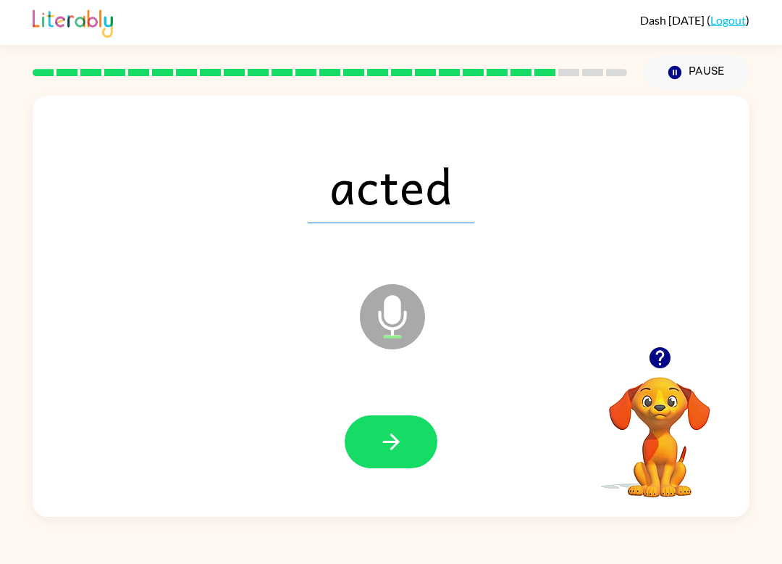
click at [404, 444] on icon "button" at bounding box center [391, 441] width 25 height 25
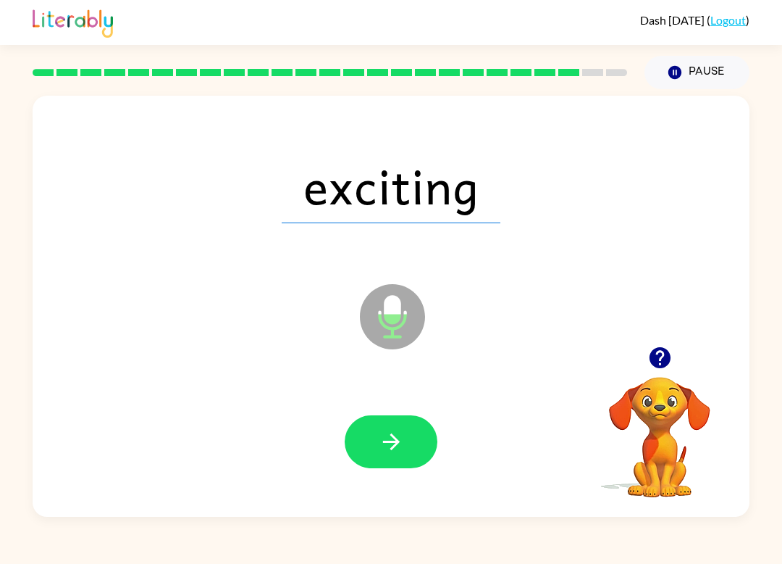
click at [404, 448] on button "button" at bounding box center [391, 441] width 93 height 53
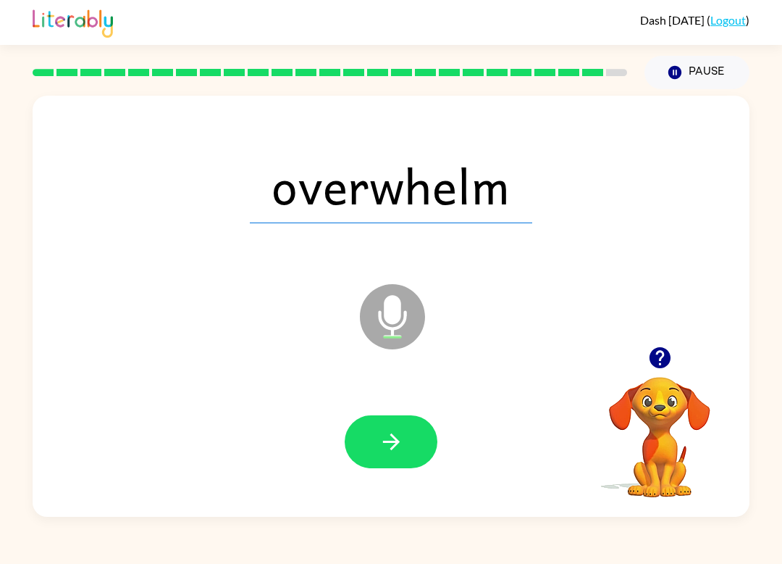
click at [397, 444] on icon "button" at bounding box center [391, 441] width 17 height 17
